Goal: Use online tool/utility: Utilize a website feature to perform a specific function

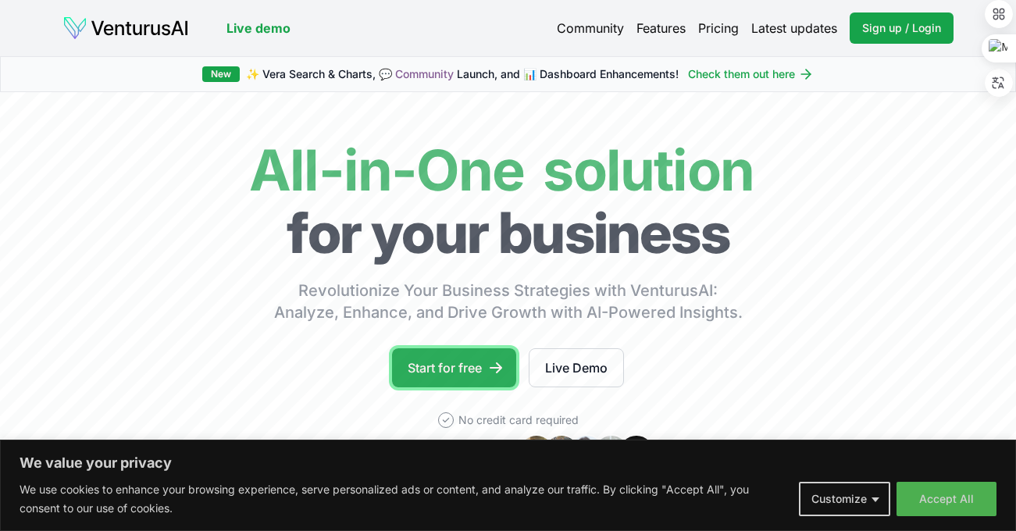
click at [444, 363] on link "Start for free" at bounding box center [454, 367] width 124 height 39
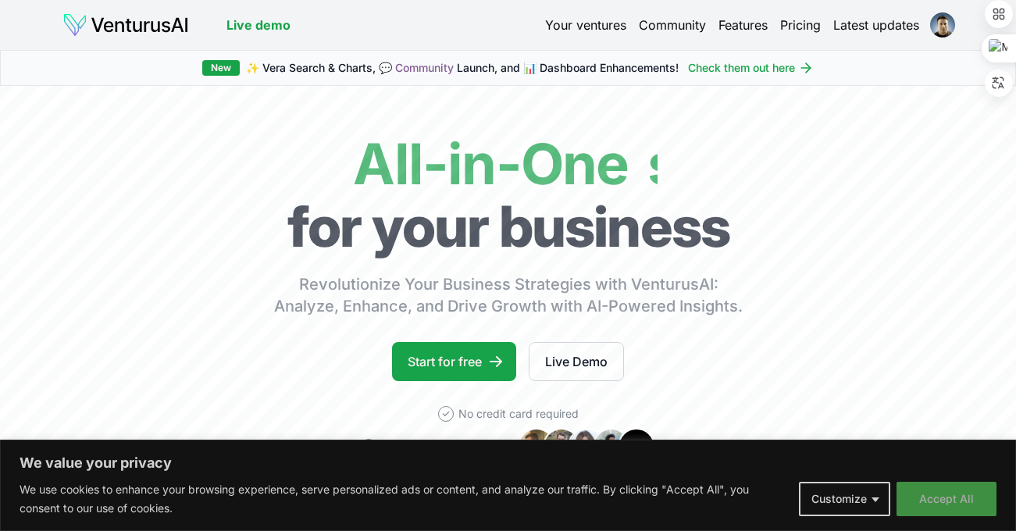
click at [931, 497] on button "Accept All" at bounding box center [946, 499] width 100 height 34
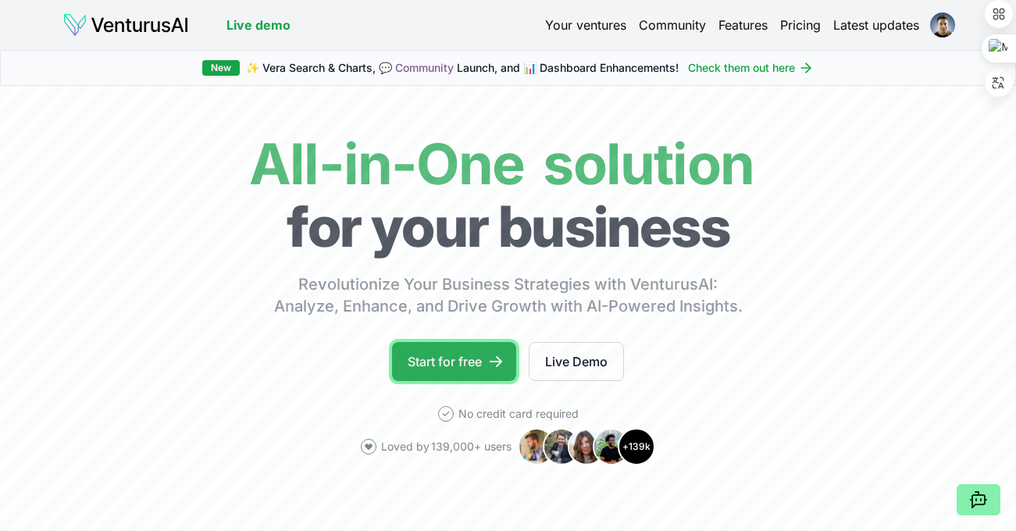
click at [456, 361] on link "Start for free" at bounding box center [454, 361] width 124 height 39
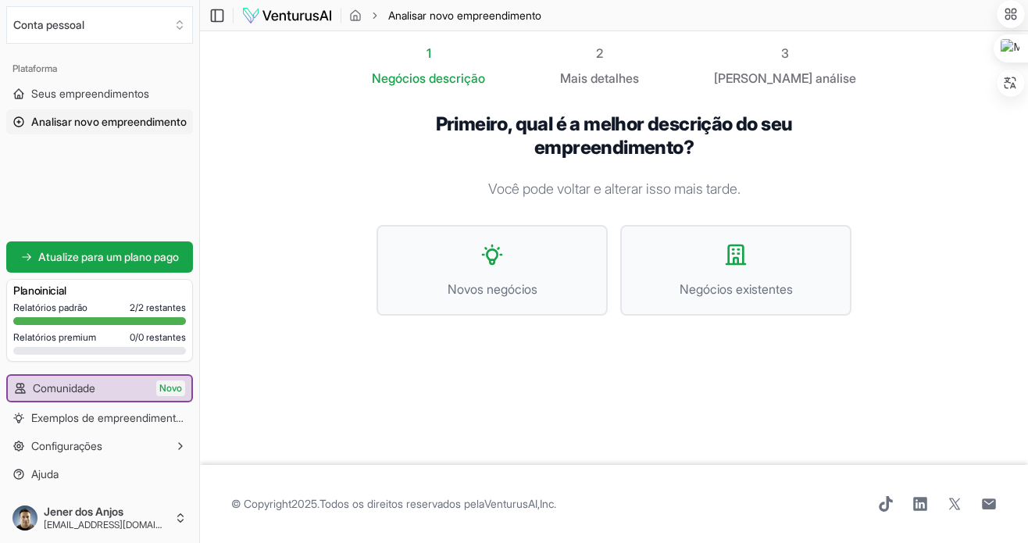
click at [609, 403] on div "1 Negócios descrição 2 Mais detalhes 3 Seu análise Primeiro, qual é a melhor de…" at bounding box center [613, 248] width 525 height 408
click at [701, 248] on button "Negócios existentes" at bounding box center [735, 270] width 231 height 91
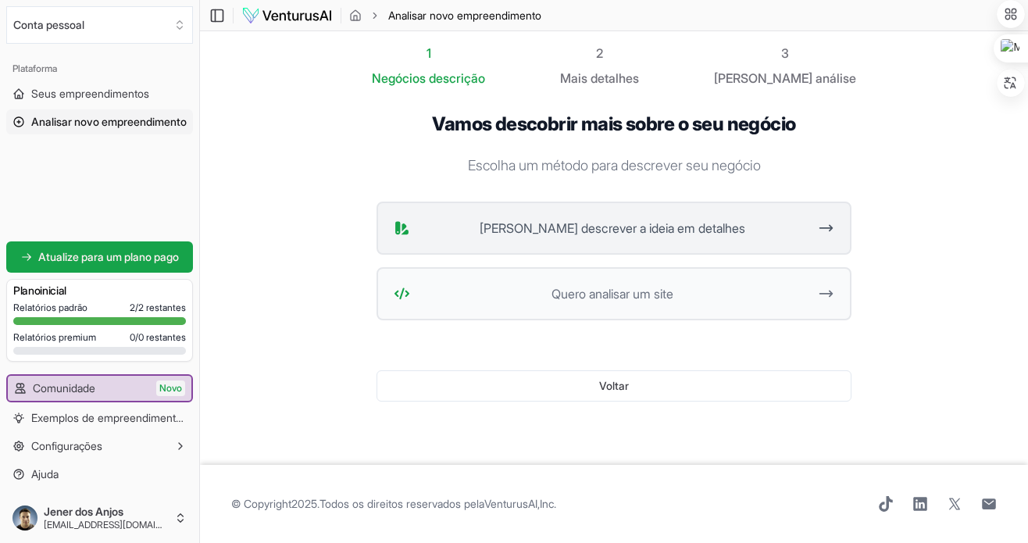
click at [727, 228] on span "[PERSON_NAME] descrever a ideia em detalhes" at bounding box center [611, 228] width 391 height 19
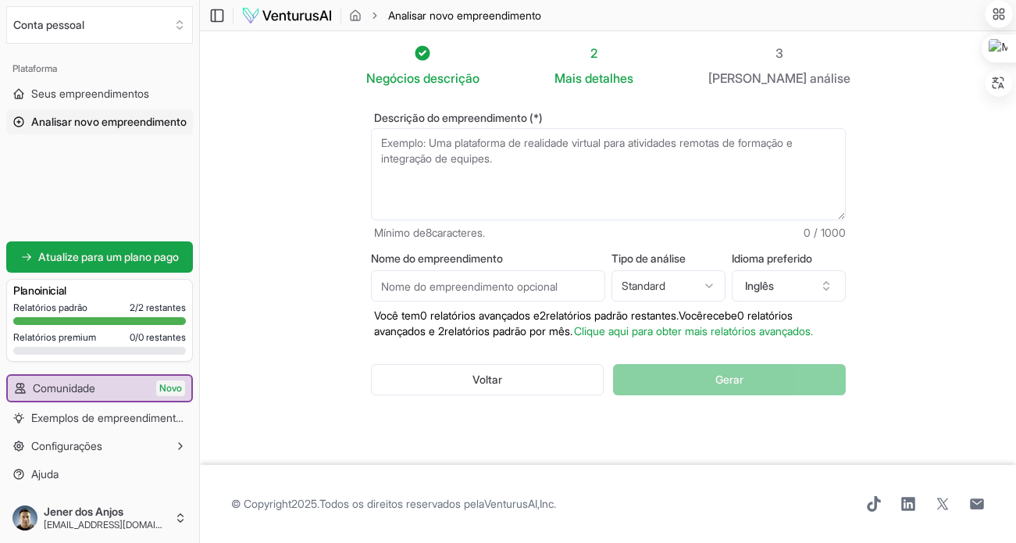
click at [651, 159] on textarea "Descrição do empreendimento (*)" at bounding box center [608, 174] width 475 height 92
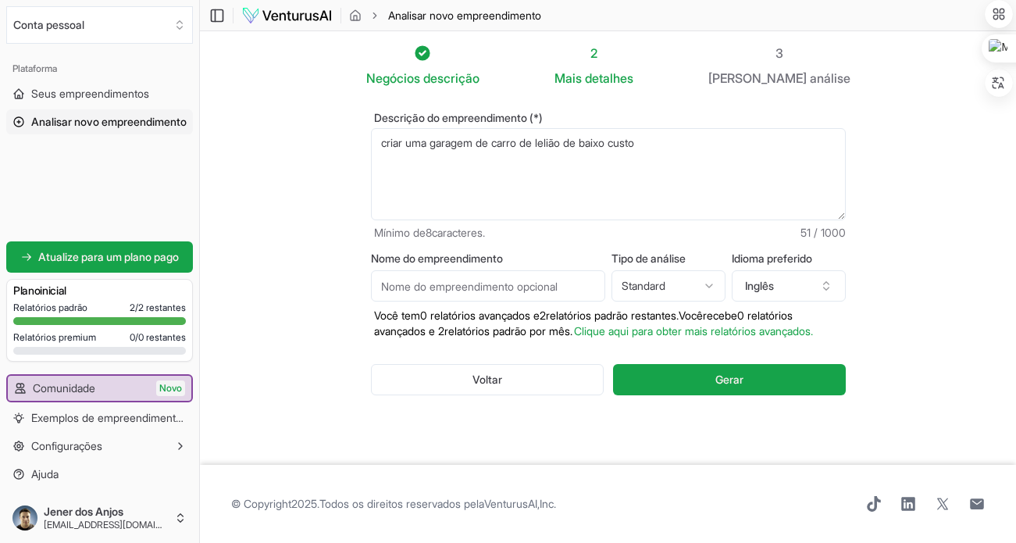
type textarea "criar uma garagem de carro de lelião de baixo custo"
click at [556, 285] on input "Nome do empreendimento" at bounding box center [488, 285] width 234 height 31
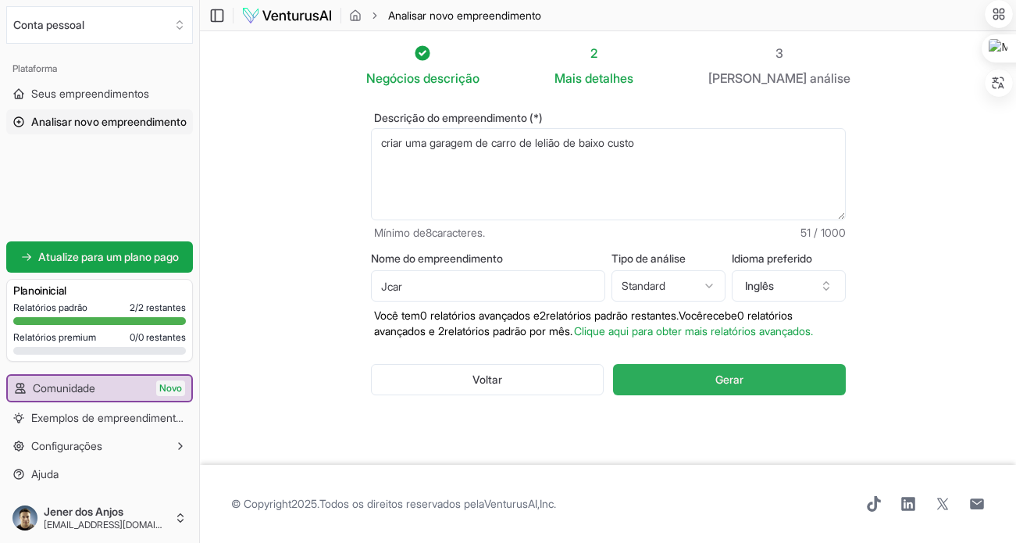
type input "Jcar"
click at [709, 395] on button "Gerar" at bounding box center [729, 379] width 232 height 31
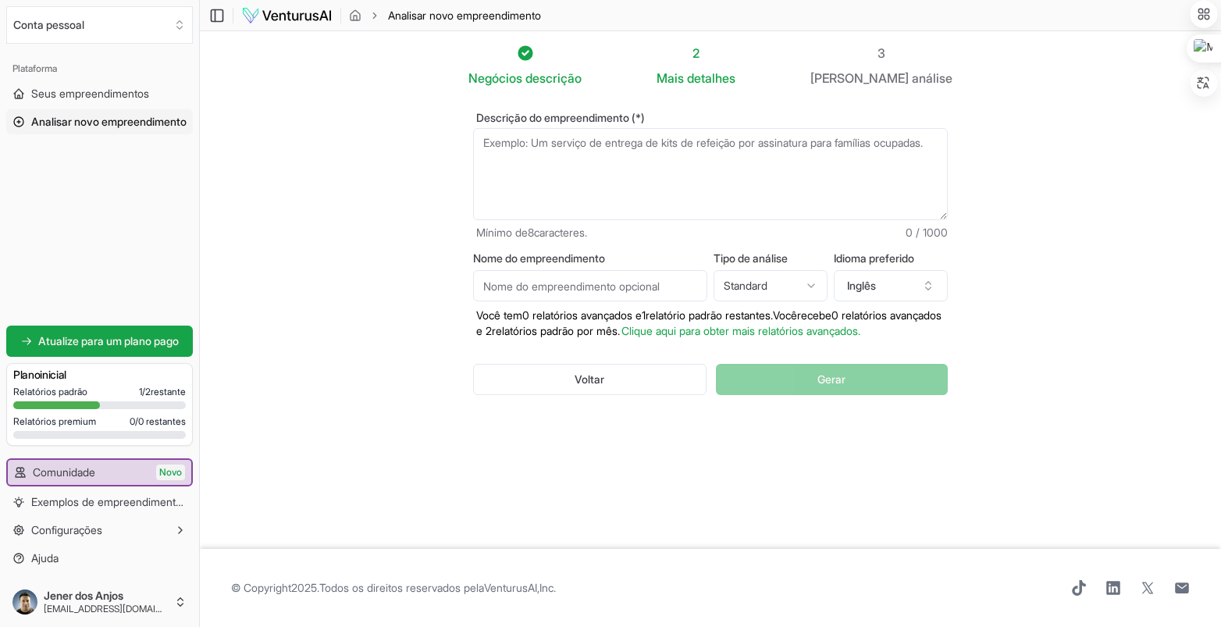
click at [597, 165] on textarea "Descrição do empreendimento (*)" at bounding box center [710, 174] width 475 height 92
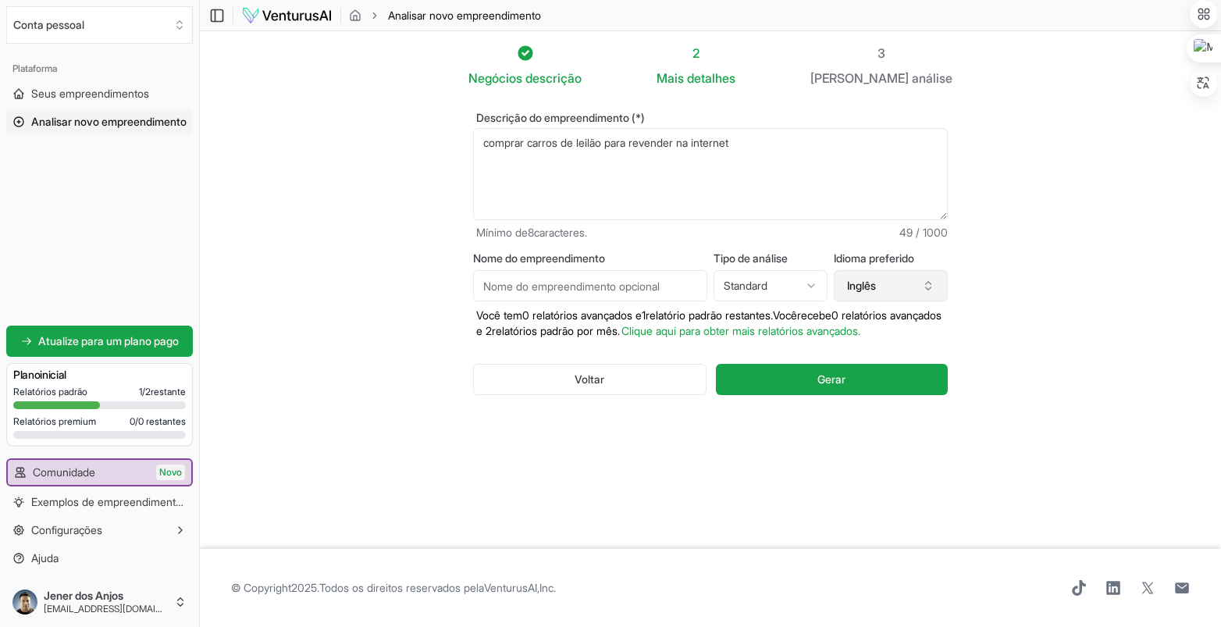
type textarea "comprar carros de leilão para revender na internet"
click at [928, 291] on button "Inglês" at bounding box center [891, 285] width 114 height 31
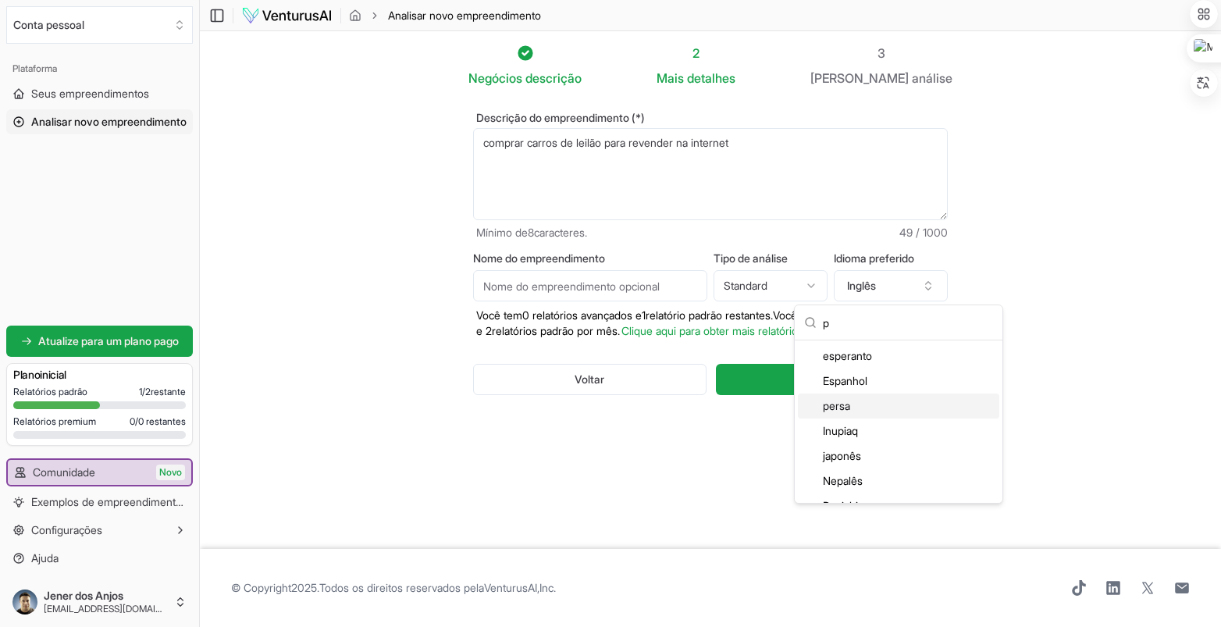
type input "p"
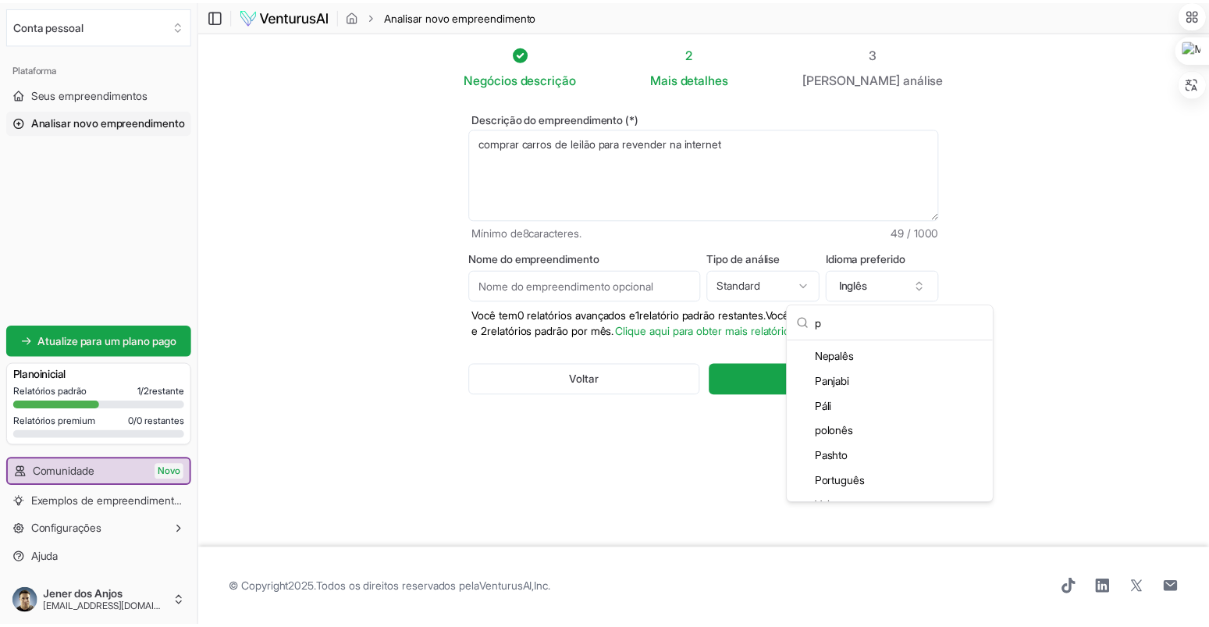
scroll to position [144, 0]
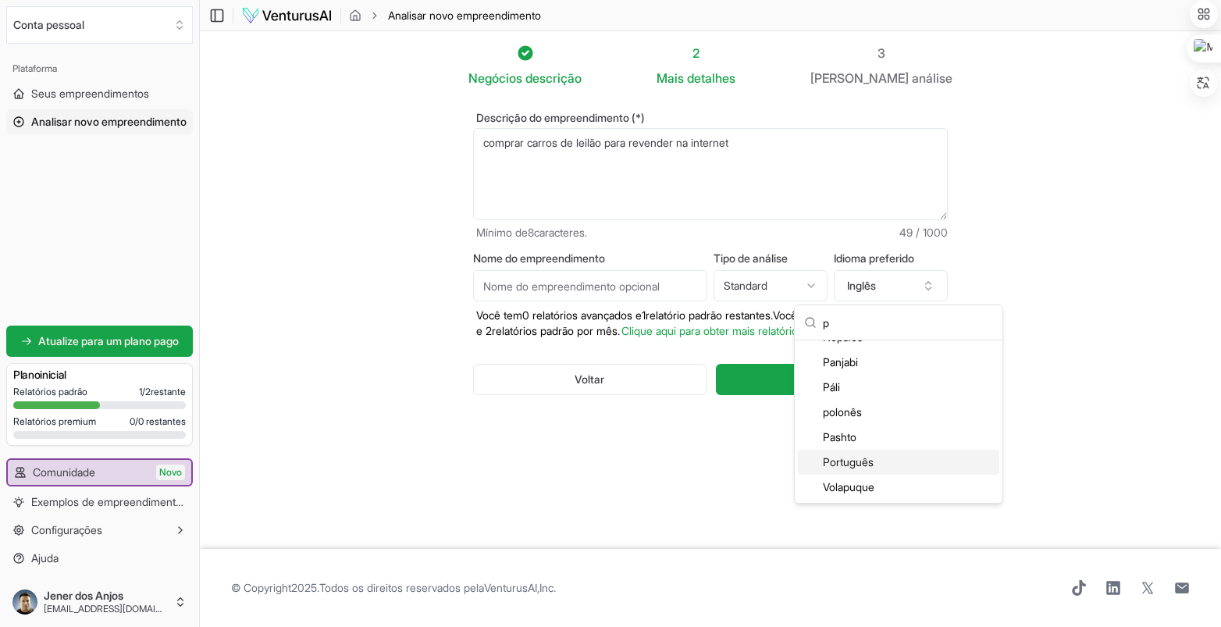
click at [898, 467] on div "Português" at bounding box center [898, 462] width 201 height 25
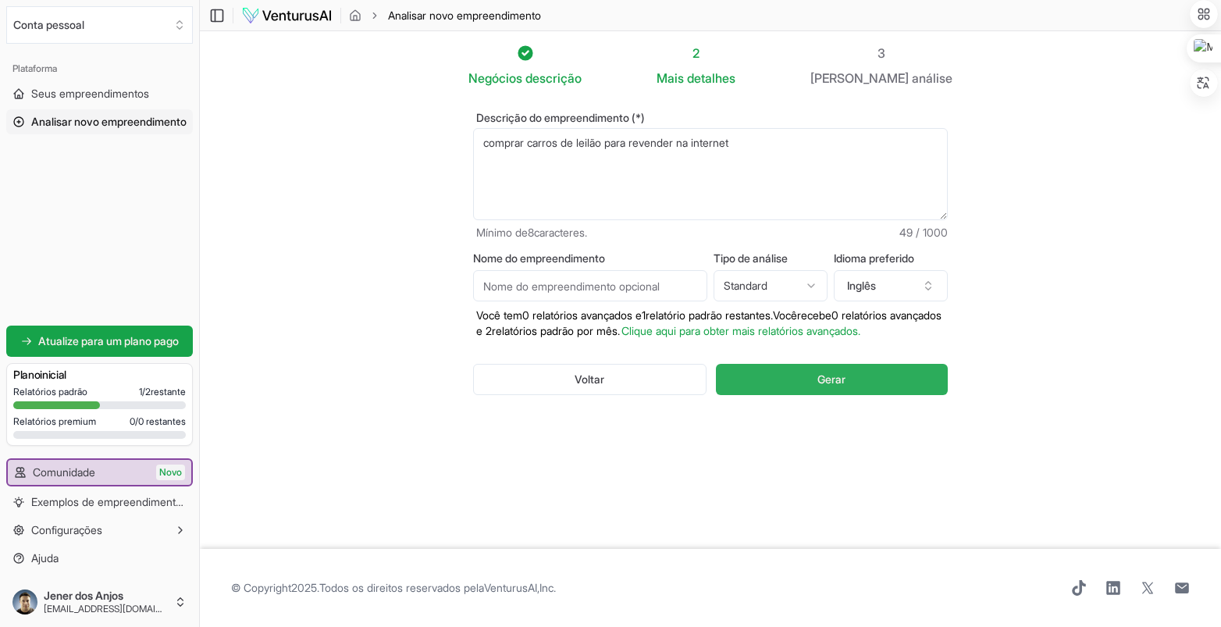
click at [805, 389] on button "Gerar" at bounding box center [832, 379] width 232 height 31
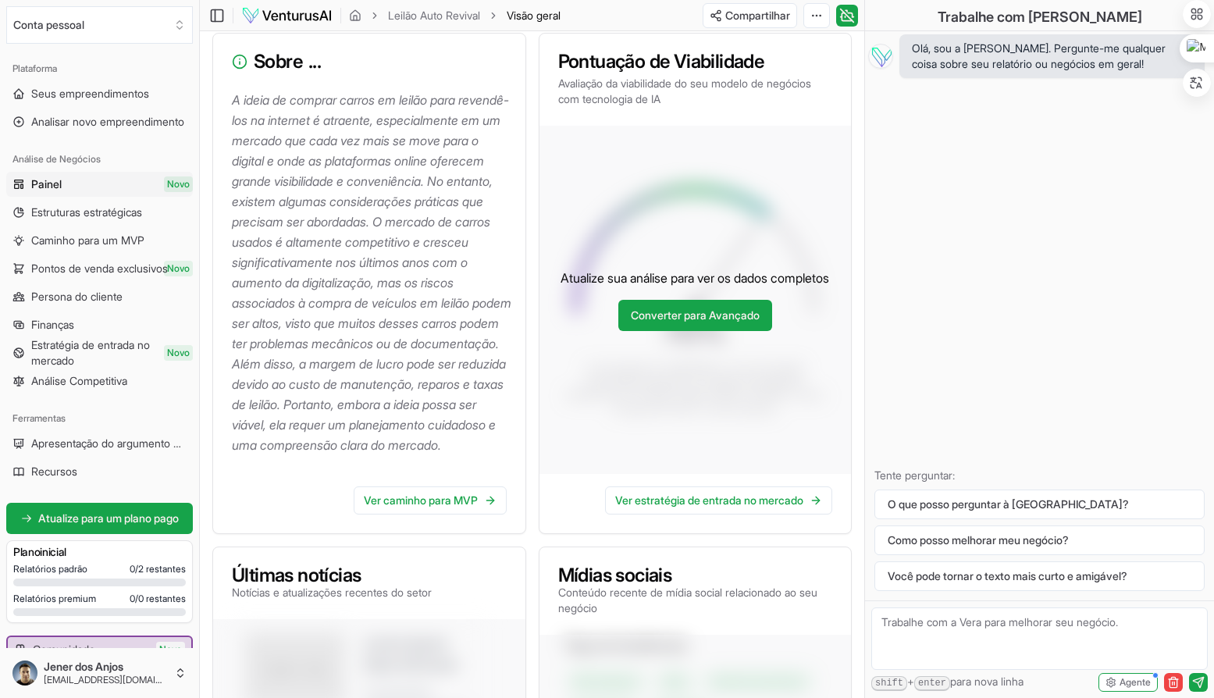
scroll to position [232, 0]
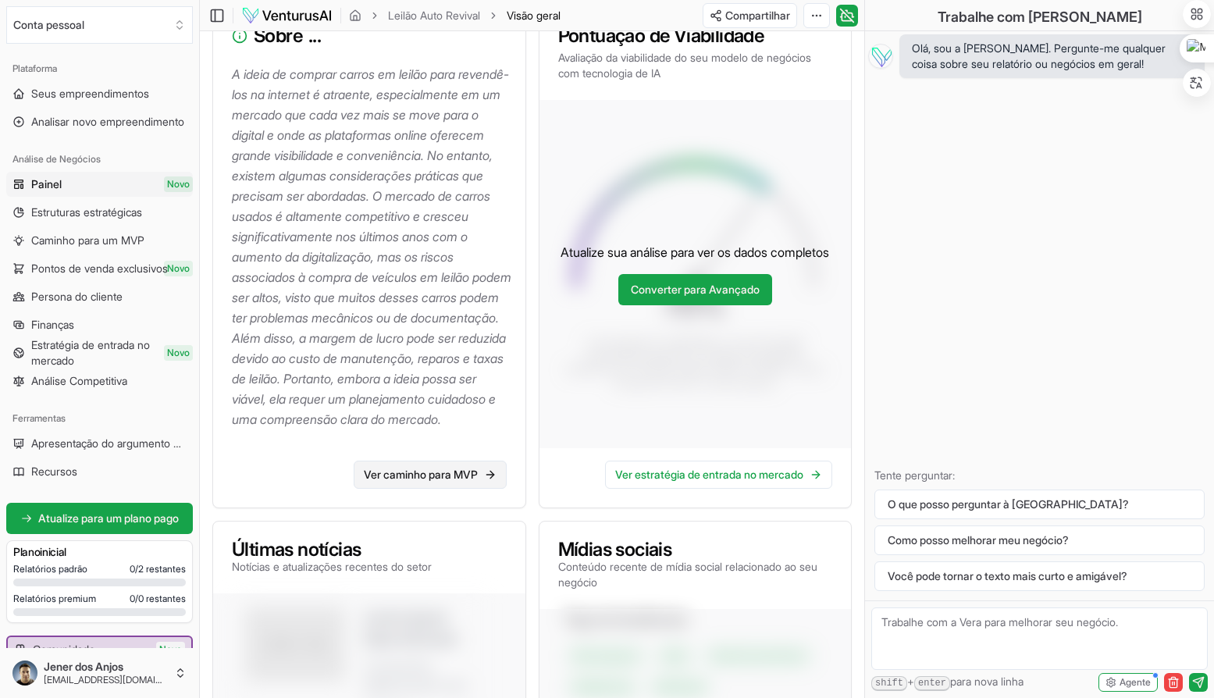
click at [440, 481] on font "Ver caminho para MVP" at bounding box center [421, 474] width 114 height 13
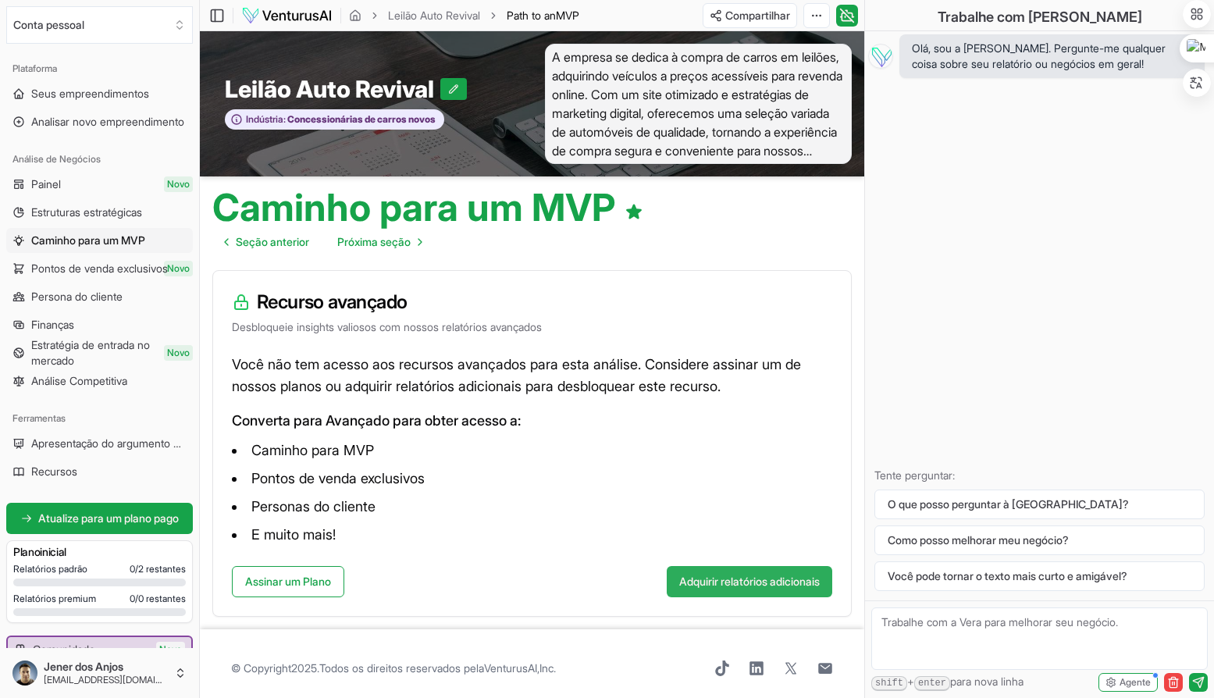
click at [693, 530] on font "Adquirir relatórios adicionais" at bounding box center [749, 581] width 141 height 13
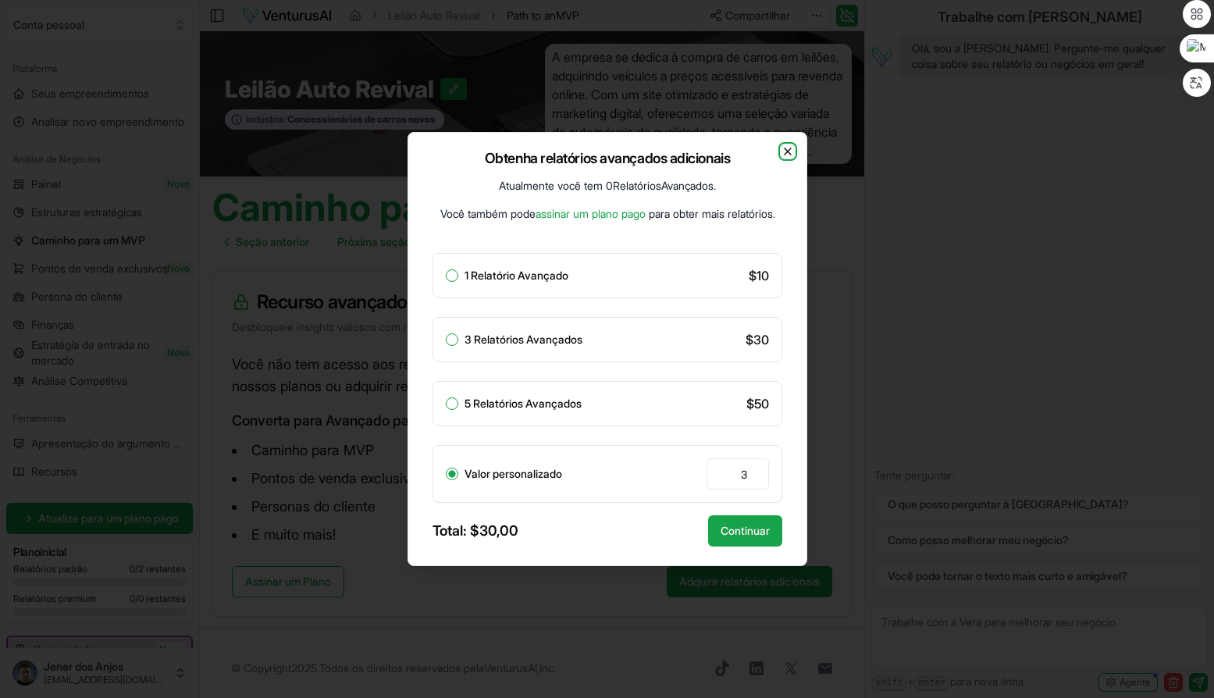
click at [790, 148] on icon "button" at bounding box center [788, 151] width 12 height 12
